Goal: Entertainment & Leisure: Consume media (video, audio)

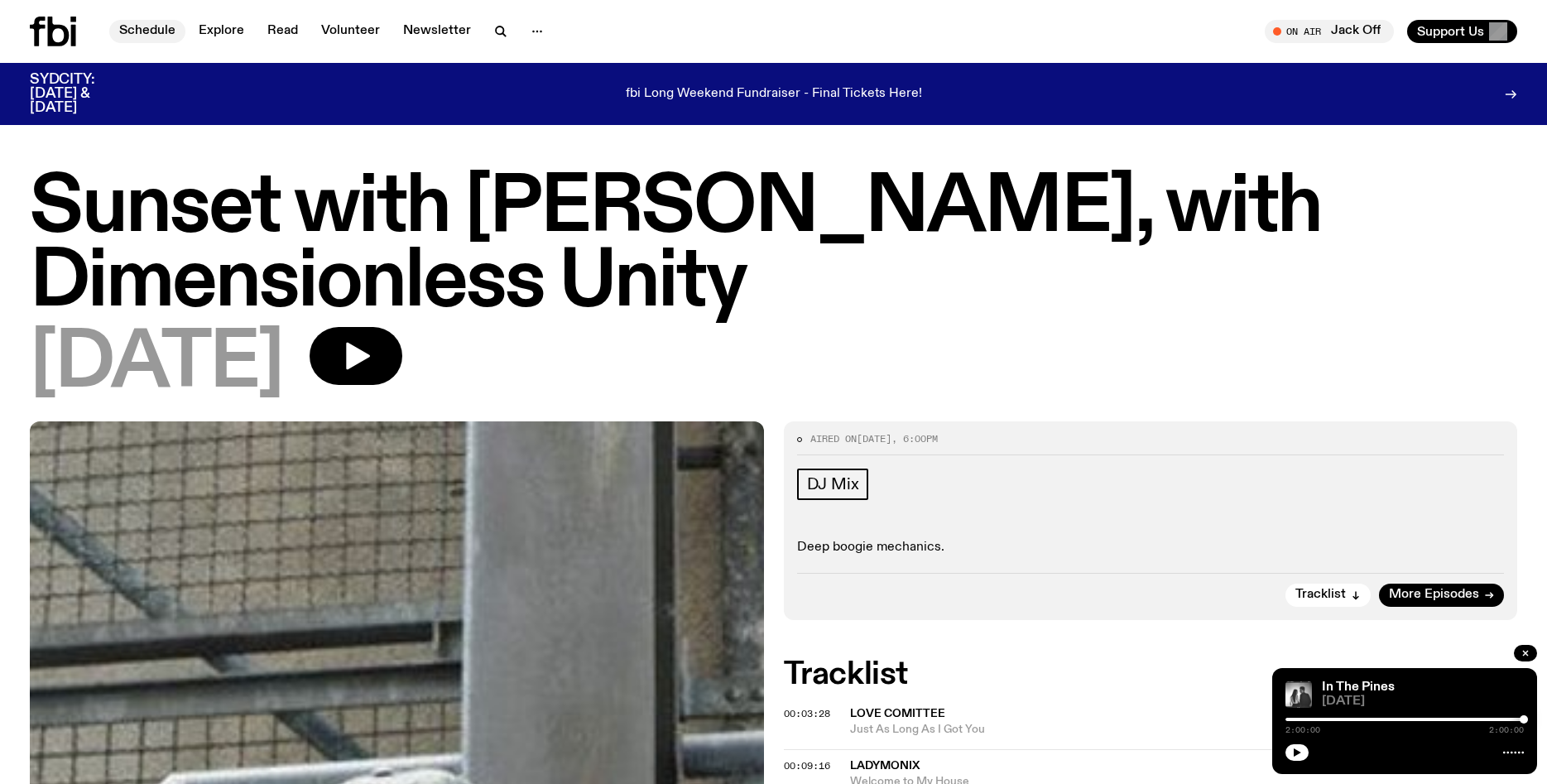
click at [127, 29] on link "Schedule" at bounding box center [147, 31] width 76 height 23
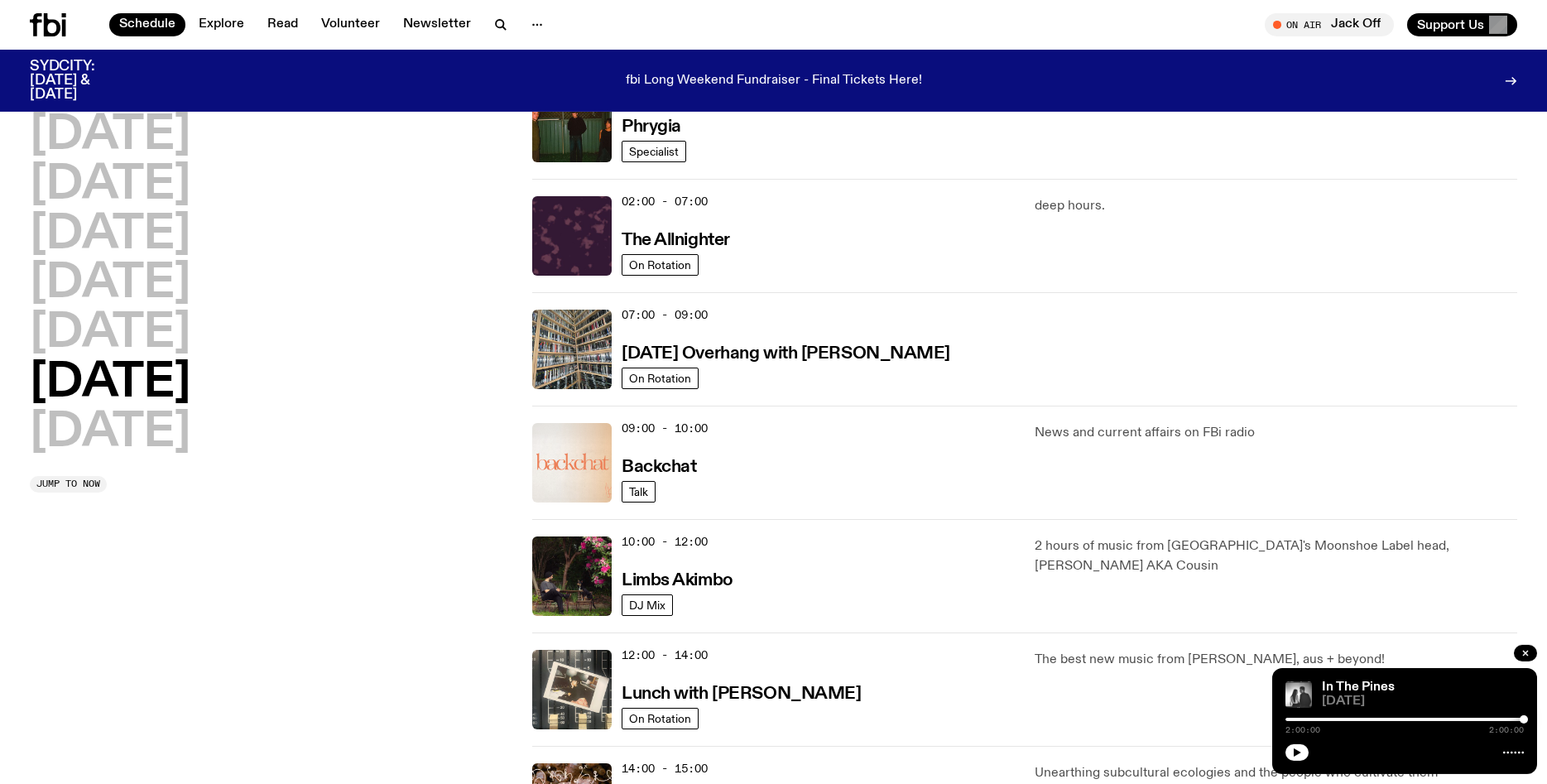
scroll to position [118, 0]
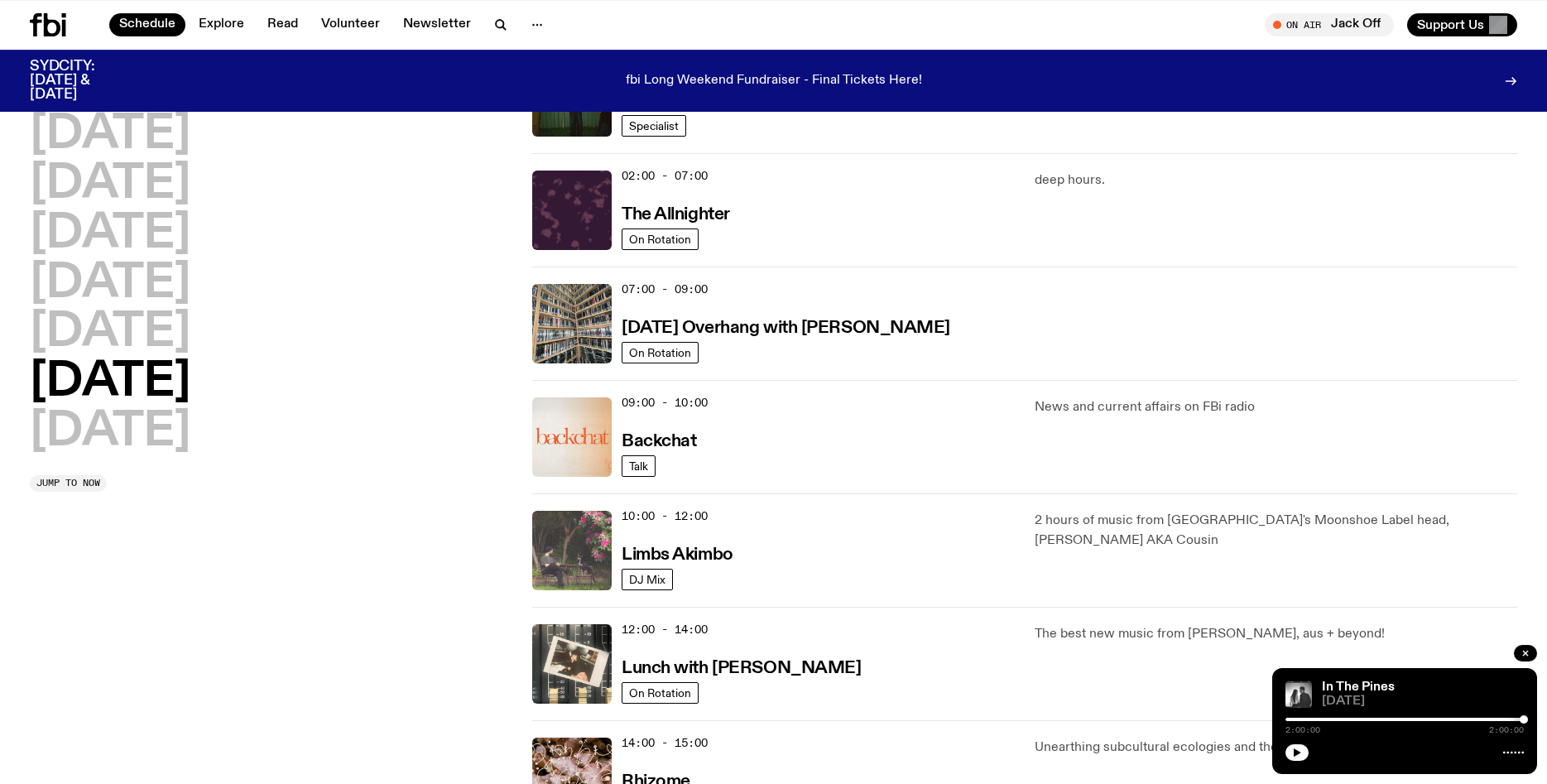
click at [581, 553] on img at bounding box center [572, 551] width 80 height 79
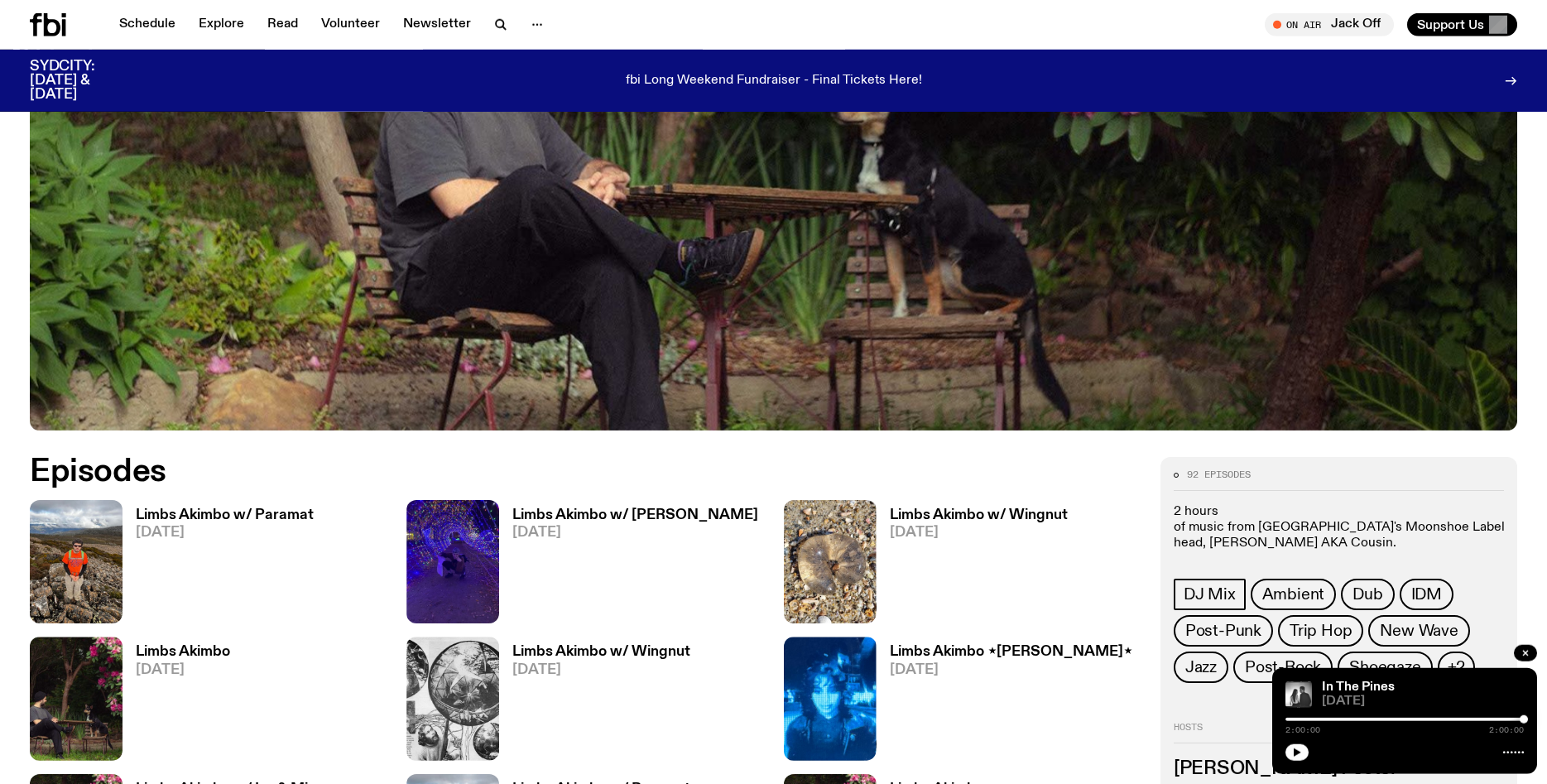
scroll to position [662, 0]
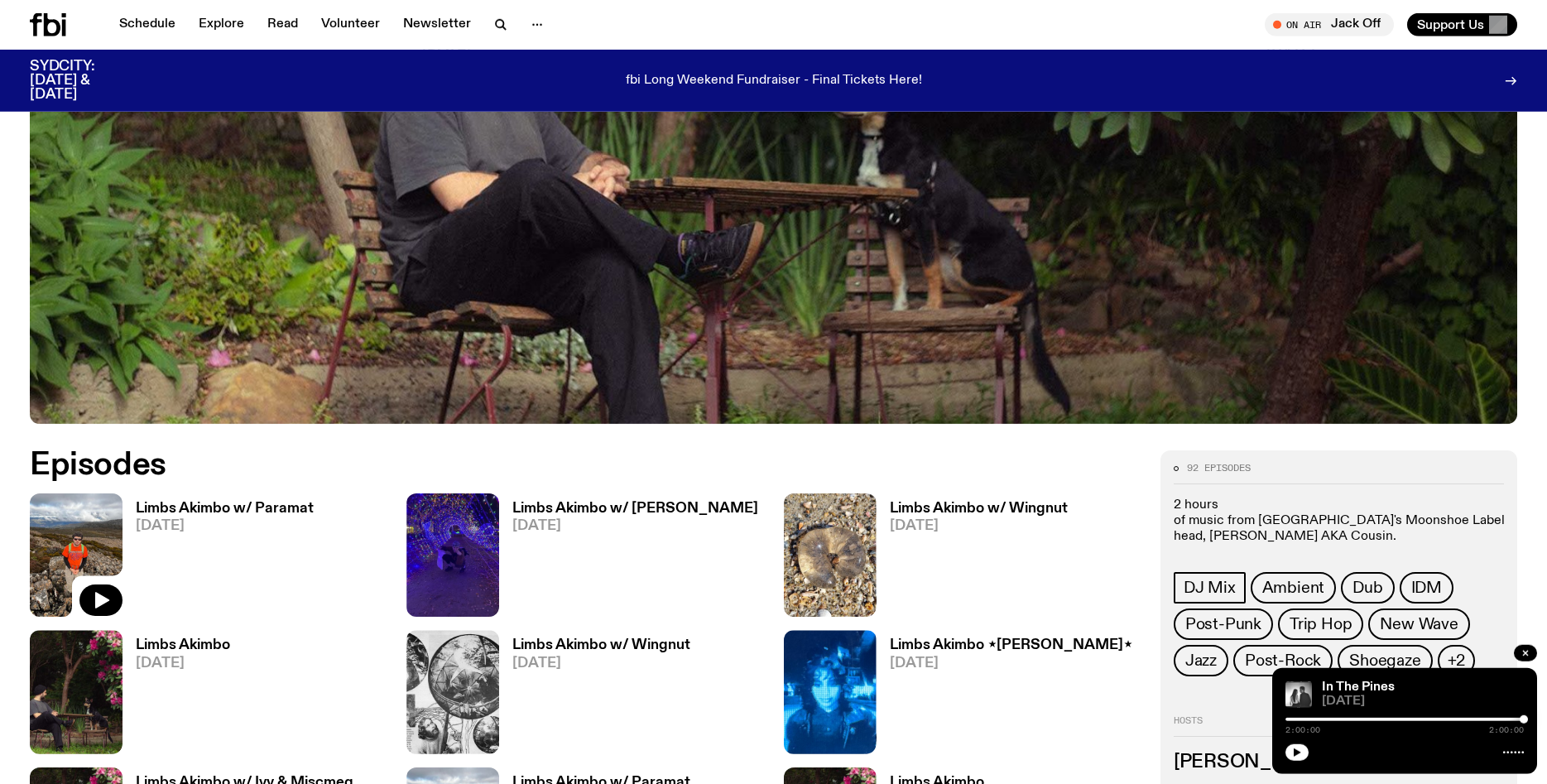
click at [46, 551] on img at bounding box center [76, 555] width 93 height 123
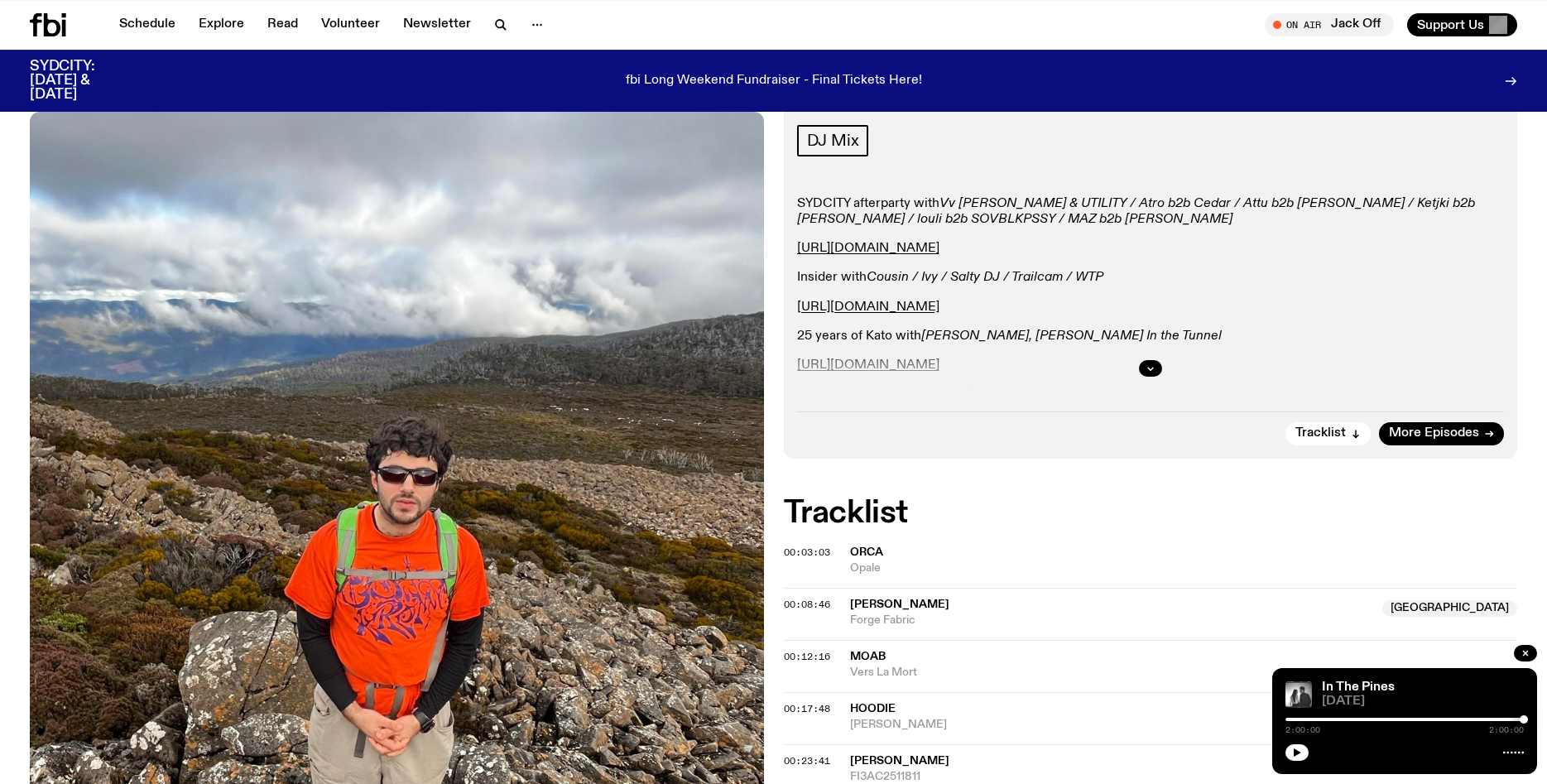
scroll to position [281, 0]
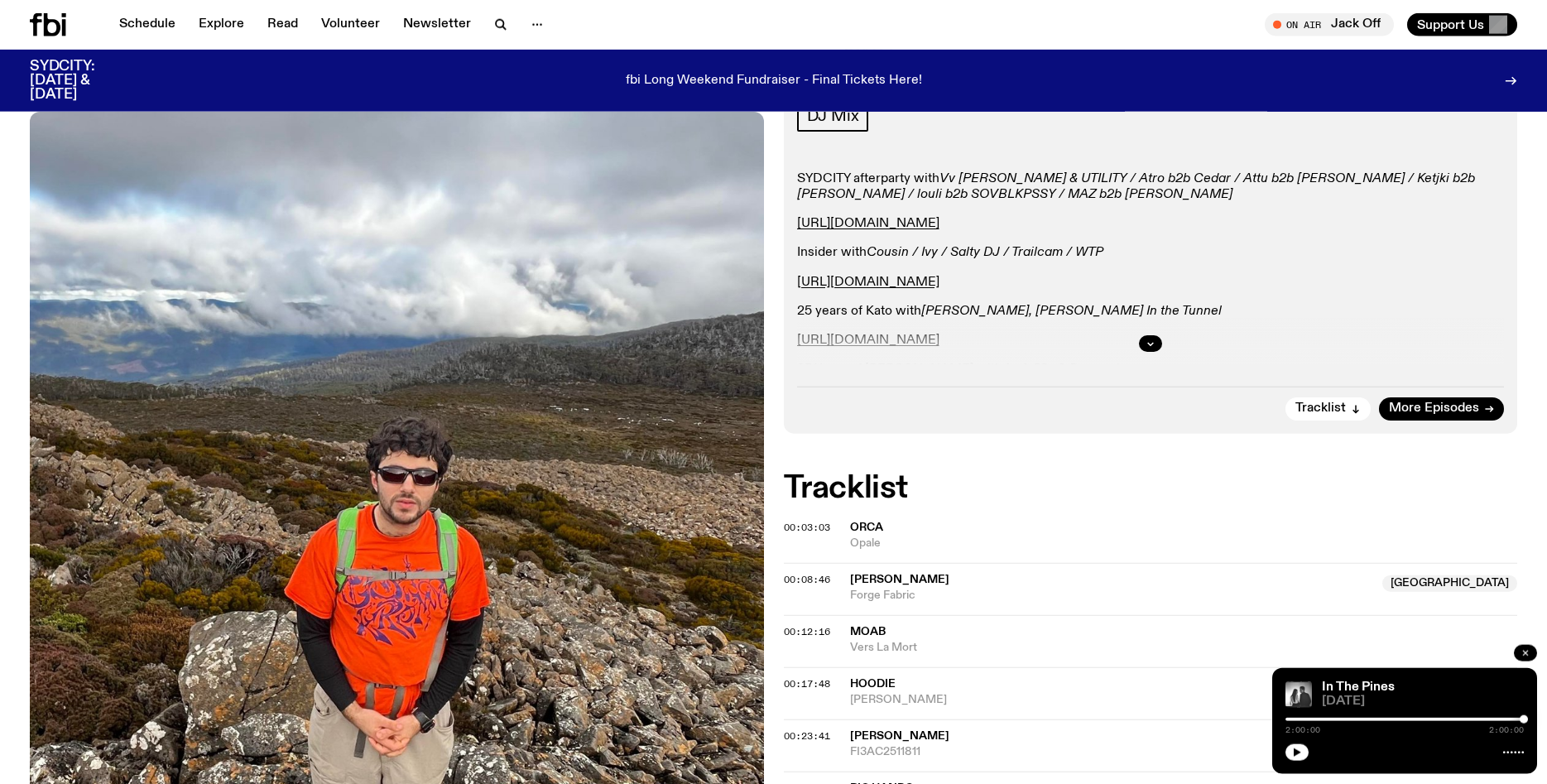
click at [1522, 647] on button "button" at bounding box center [1525, 653] width 23 height 17
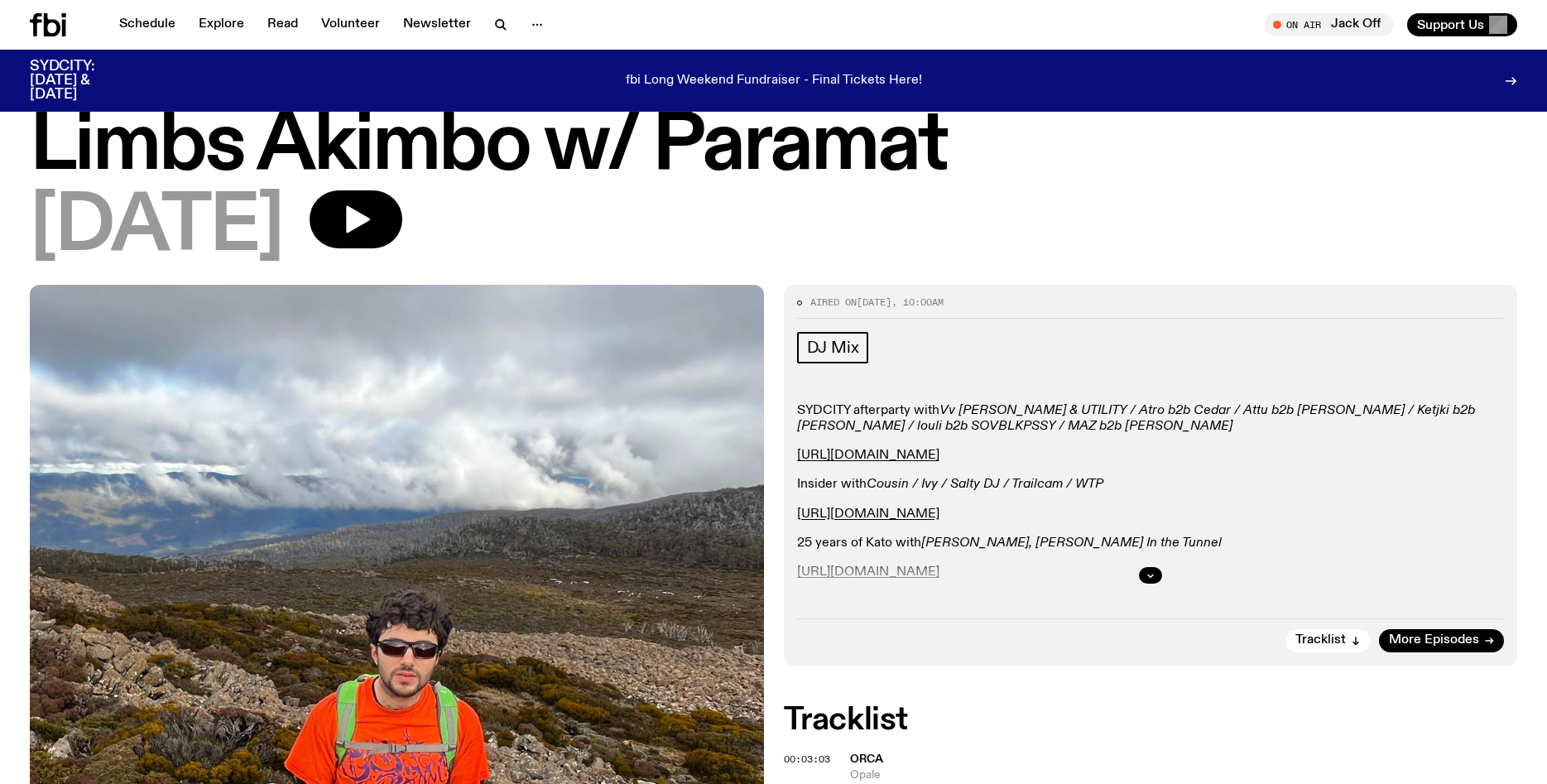
scroll to position [40, 0]
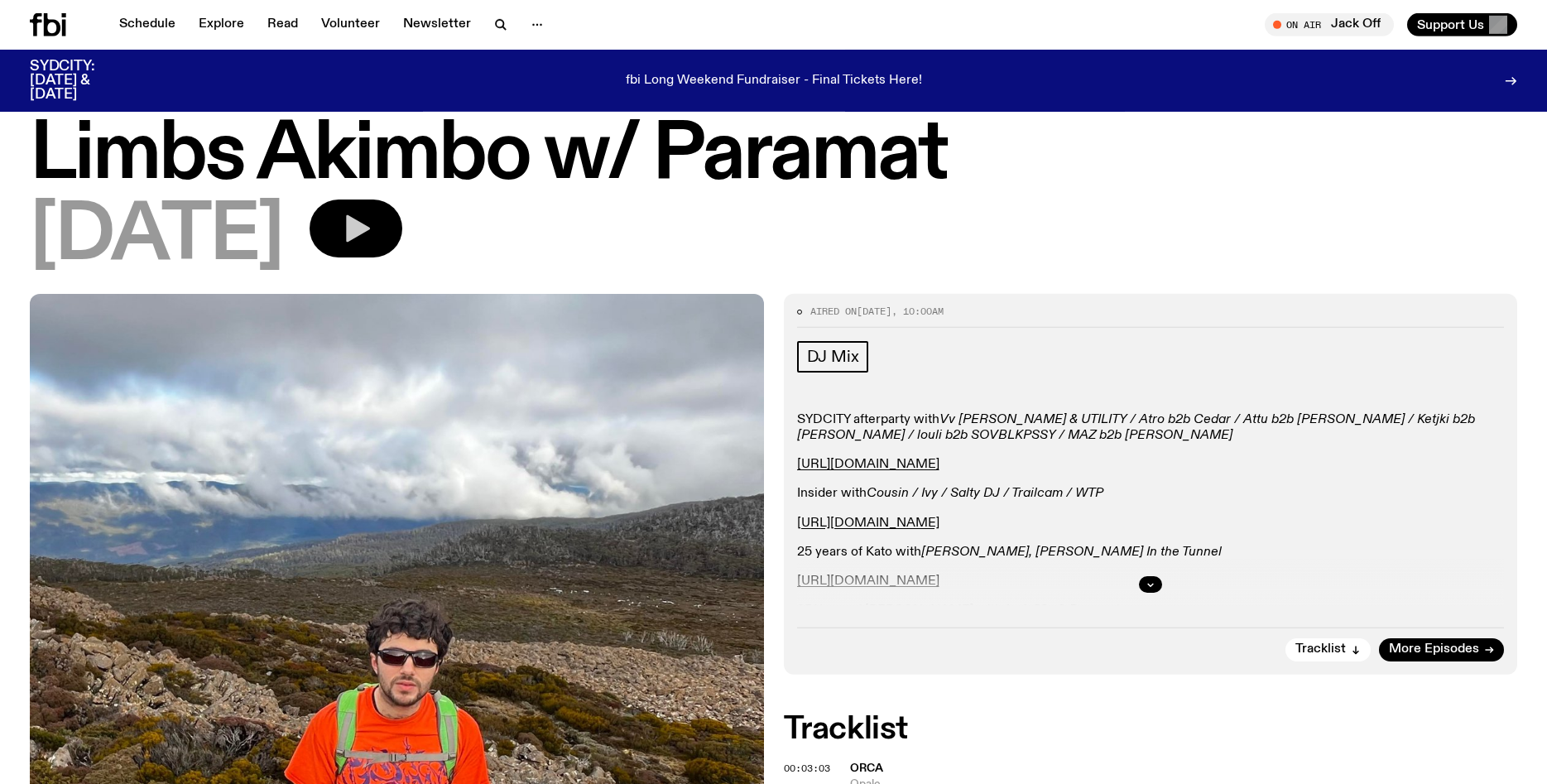
click at [373, 223] on icon "button" at bounding box center [356, 228] width 33 height 33
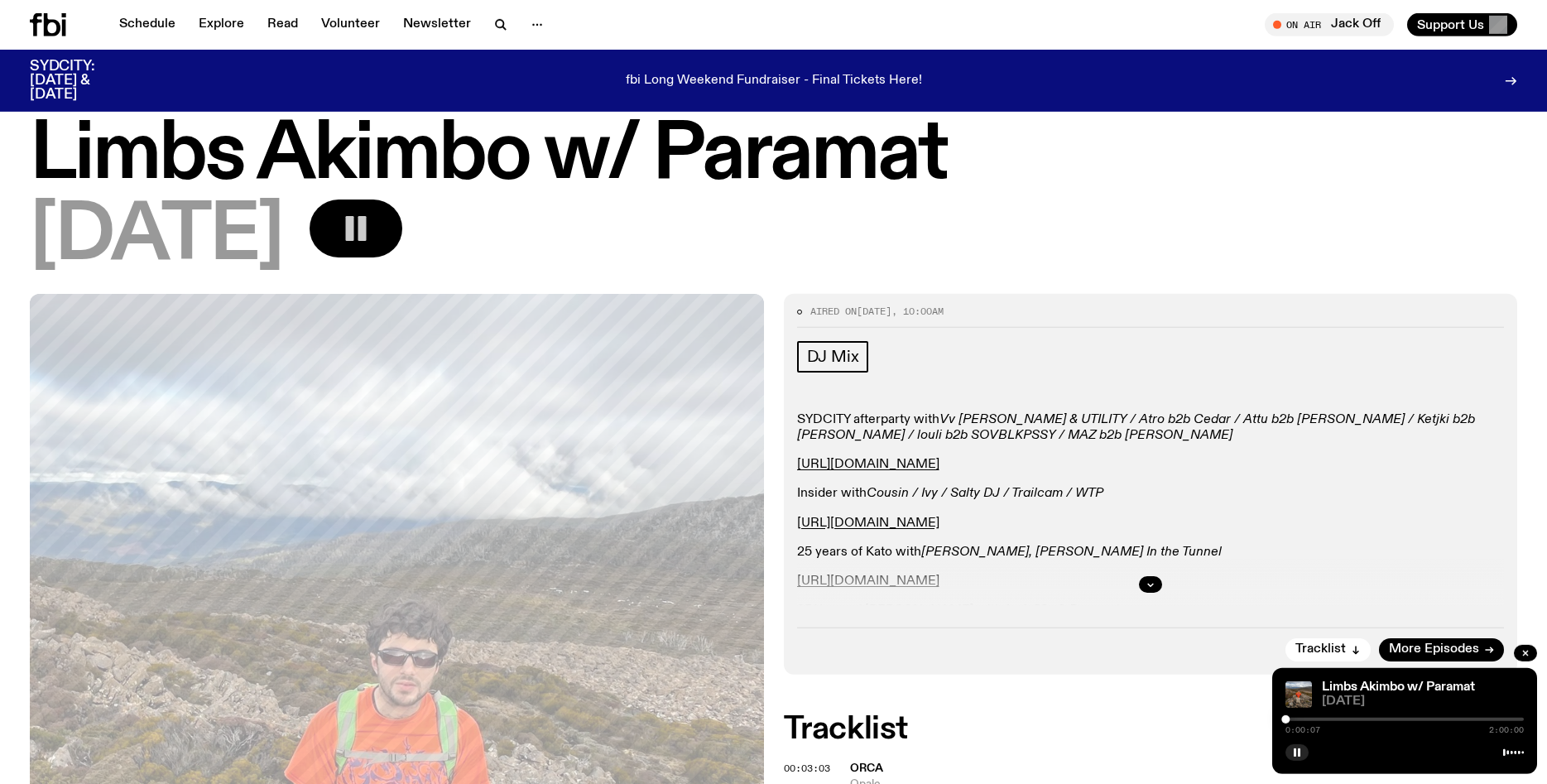
click at [1289, 719] on div at bounding box center [1285, 719] width 8 height 8
